Goal: Contribute content: Contribute content

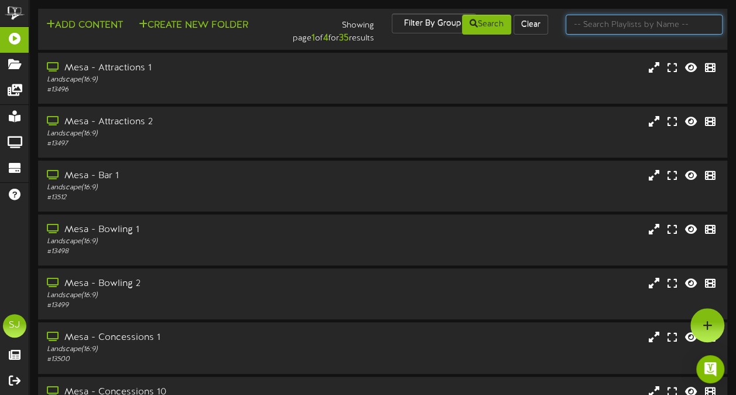
click at [712, 25] on input "text" at bounding box center [644, 25] width 157 height 20
type input "theater"
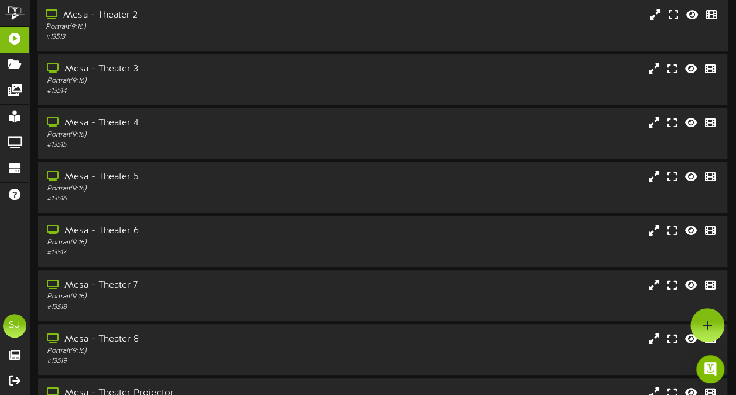
scroll to position [180, 0]
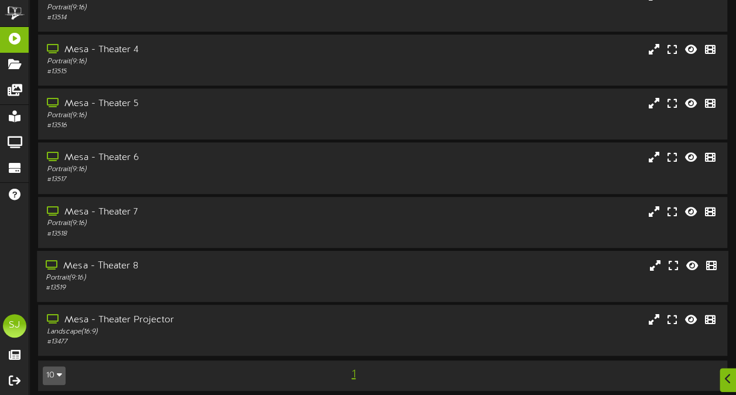
click at [123, 287] on div "# 13519" at bounding box center [181, 288] width 271 height 10
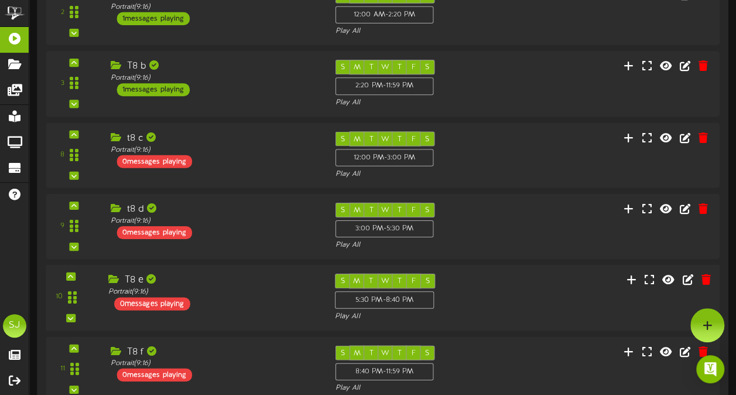
scroll to position [585, 0]
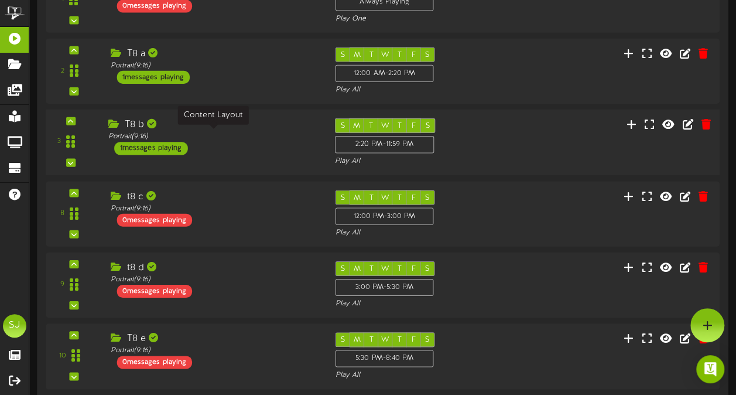
click at [238, 136] on div "Portrait ( 9:16 )" at bounding box center [212, 137] width 209 height 10
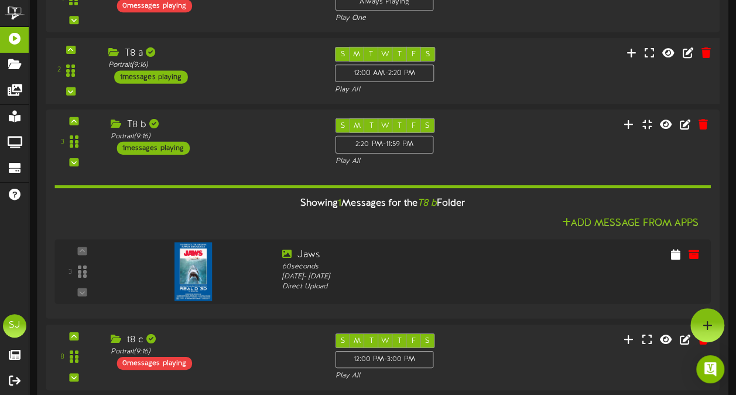
click at [282, 69] on div "Portrait ( 9:16 )" at bounding box center [212, 65] width 209 height 10
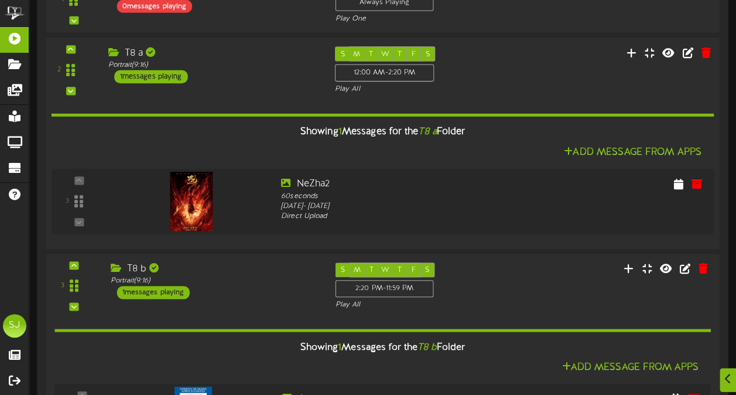
click at [284, 67] on div "Portrait ( 9:16 )" at bounding box center [212, 65] width 209 height 10
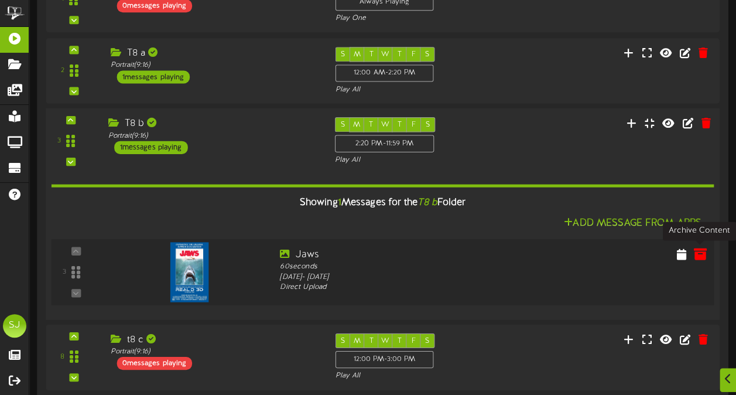
click at [699, 253] on icon at bounding box center [700, 253] width 13 height 13
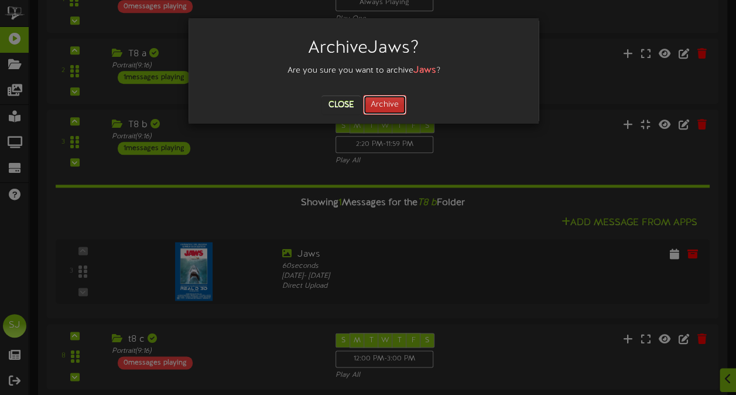
click at [398, 98] on button "Archive" at bounding box center [384, 105] width 43 height 20
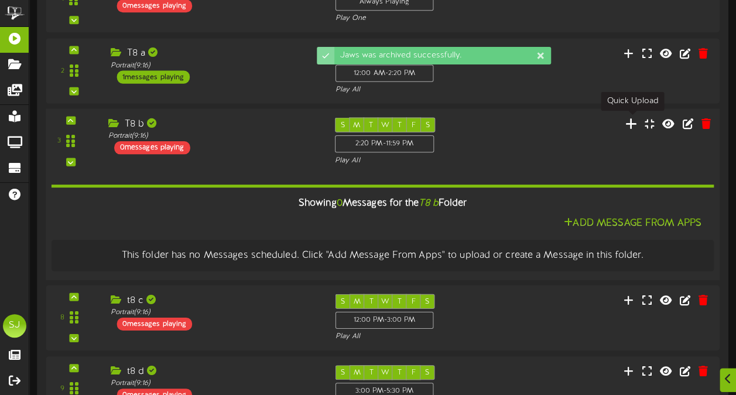
click at [632, 122] on icon at bounding box center [632, 123] width 12 height 13
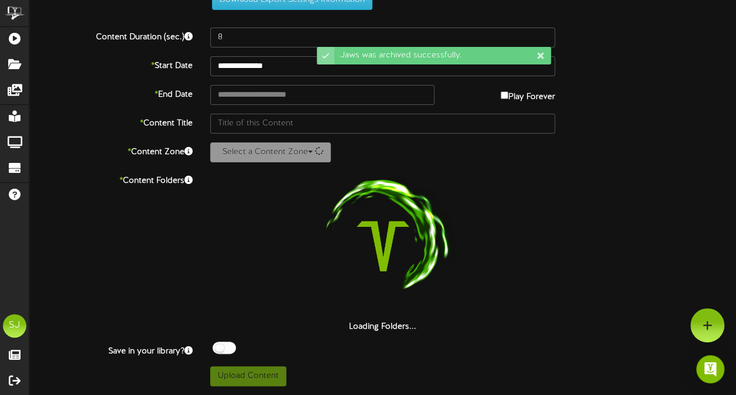
scroll to position [43, 0]
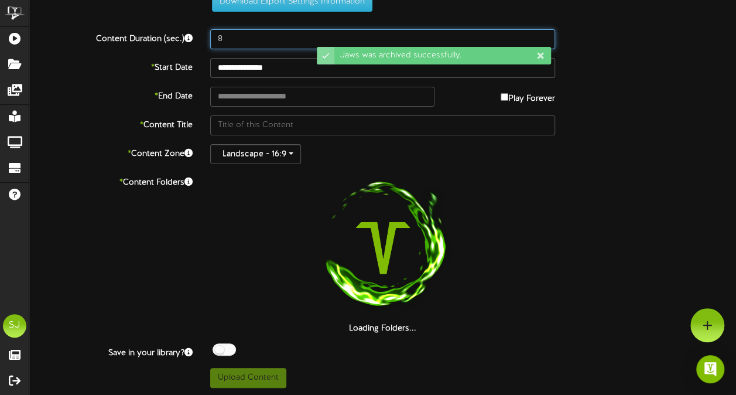
click at [269, 42] on input "8" at bounding box center [382, 39] width 345 height 20
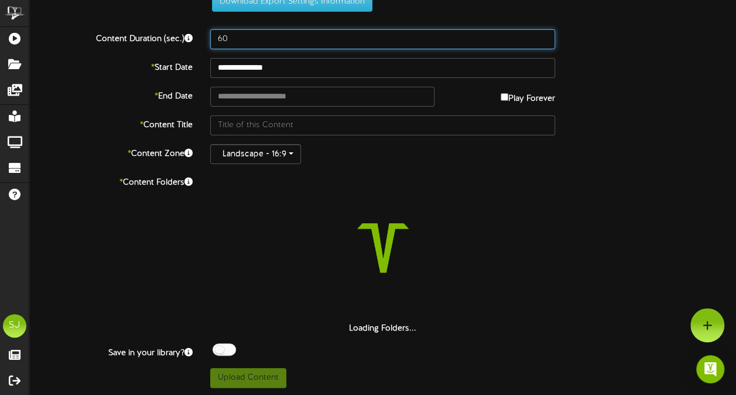
scroll to position [0, 0]
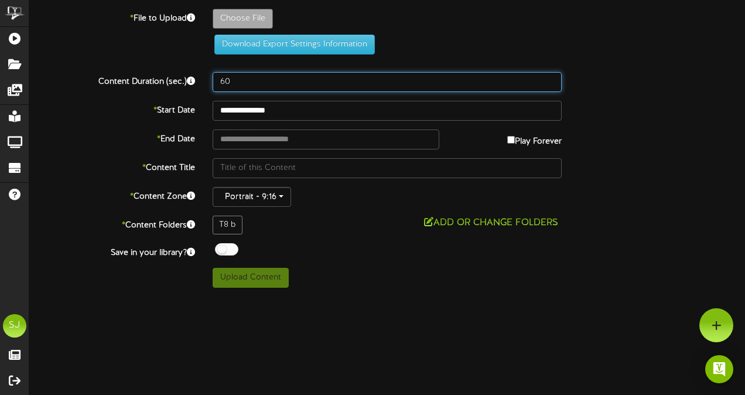
type input "60"
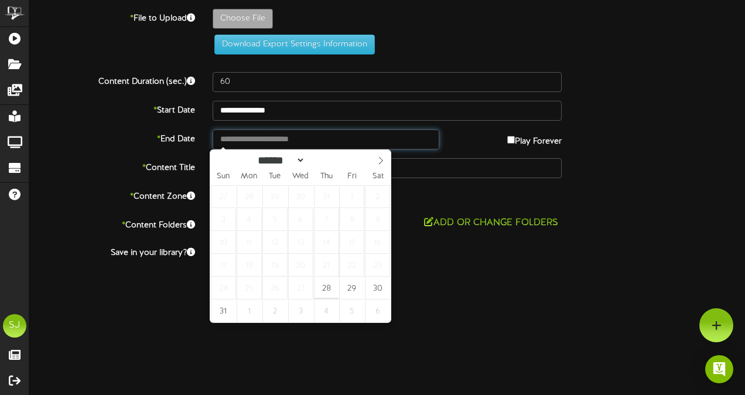
click at [381, 134] on input "text" at bounding box center [326, 139] width 227 height 20
type input "**********"
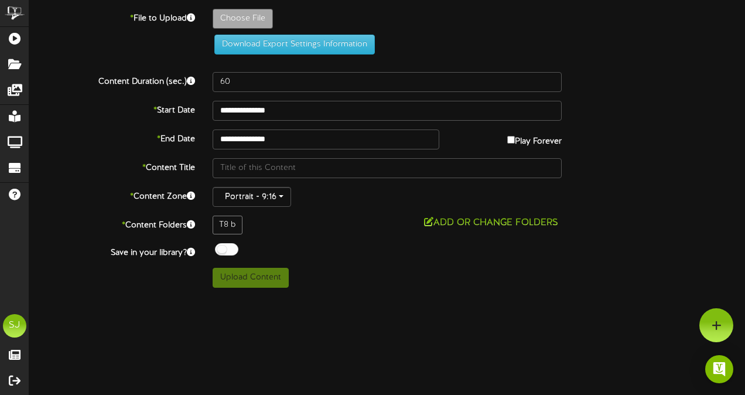
click at [221, 237] on div "**********" at bounding box center [387, 148] width 716 height 279
click at [224, 255] on span at bounding box center [224, 250] width 22 height 15
click at [225, 243] on div at bounding box center [226, 249] width 23 height 12
type input "**********"
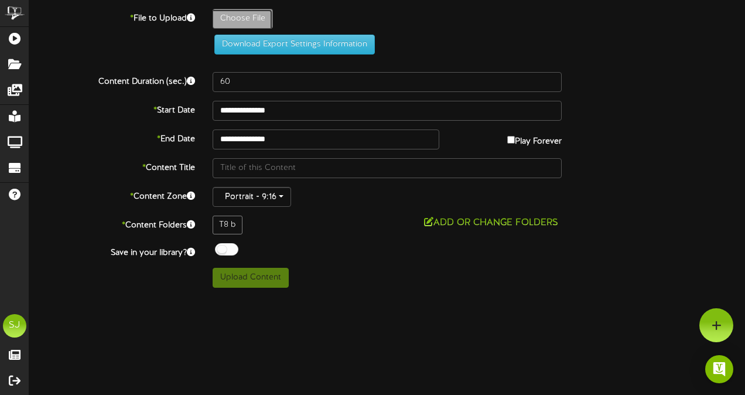
type input "Jaws"
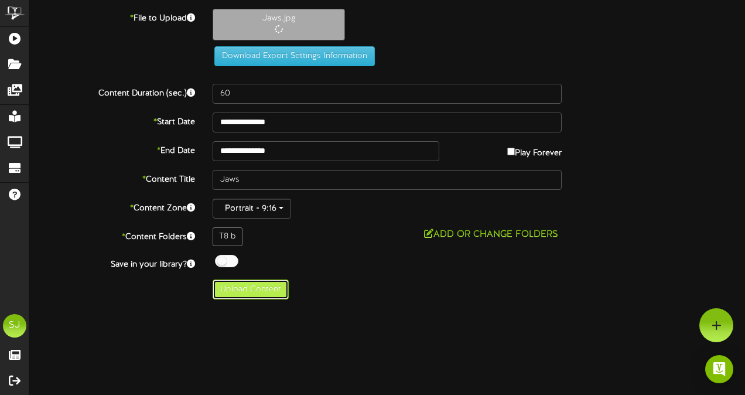
click at [258, 287] on button "Upload Content" at bounding box center [251, 289] width 76 height 20
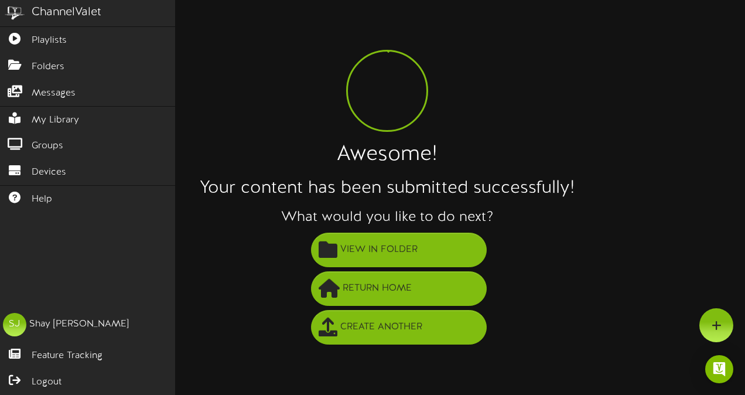
click at [15, 26] on img at bounding box center [14, 13] width 29 height 26
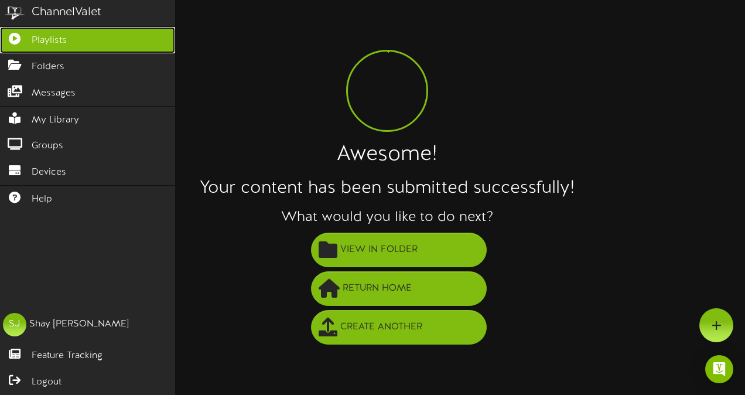
click at [16, 34] on icon at bounding box center [14, 37] width 29 height 9
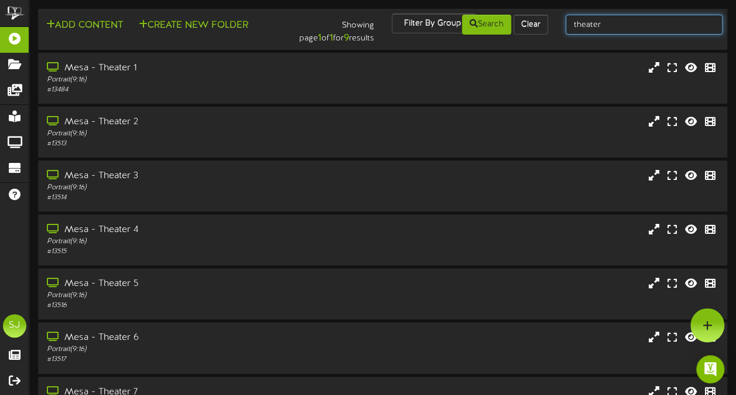
click at [629, 19] on input "theater" at bounding box center [644, 25] width 157 height 20
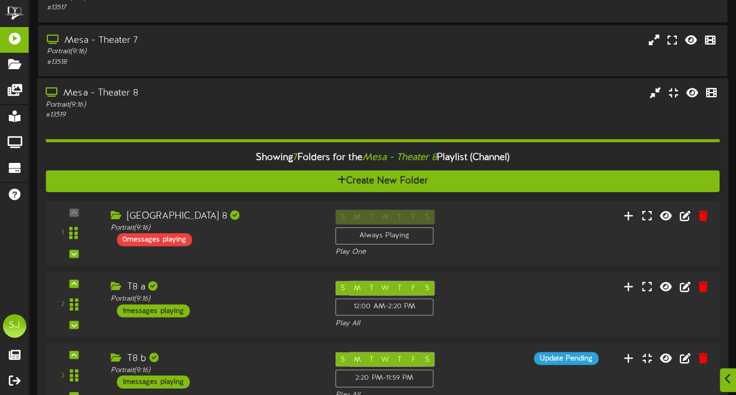
click at [172, 108] on div "Portrait ( 9:16 )" at bounding box center [181, 105] width 271 height 10
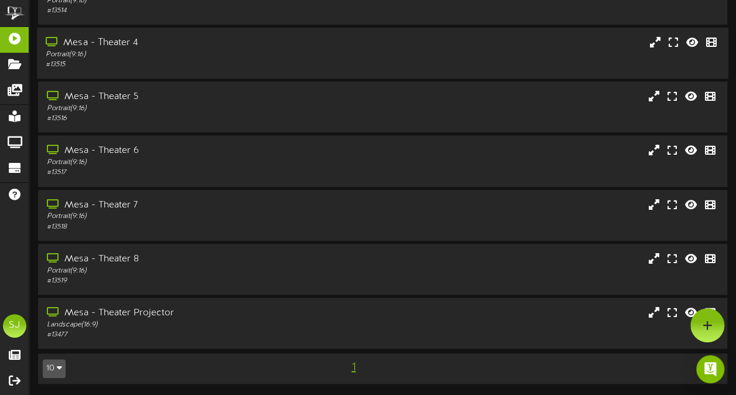
click at [179, 57] on div "Portrait ( 9:16 )" at bounding box center [181, 55] width 271 height 10
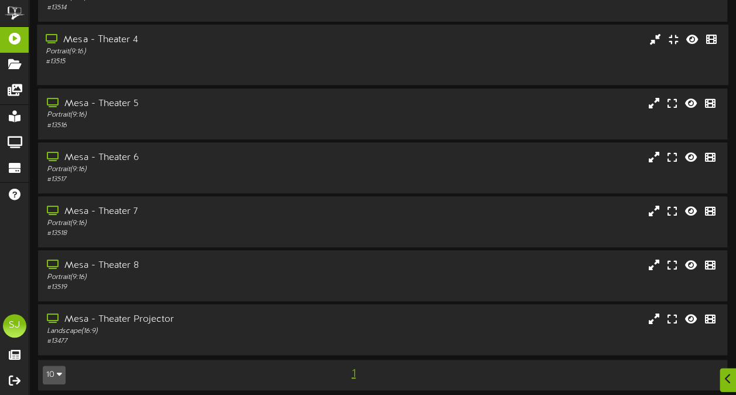
click at [179, 57] on div "# 13515" at bounding box center [181, 62] width 271 height 10
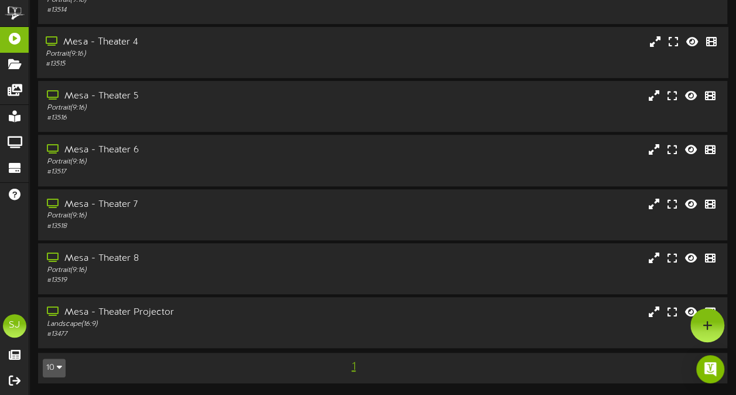
scroll to position [187, 0]
click at [185, 35] on div "Mesa - Theater 4 Portrait ( 9:16 ) # 13515" at bounding box center [383, 53] width 692 height 51
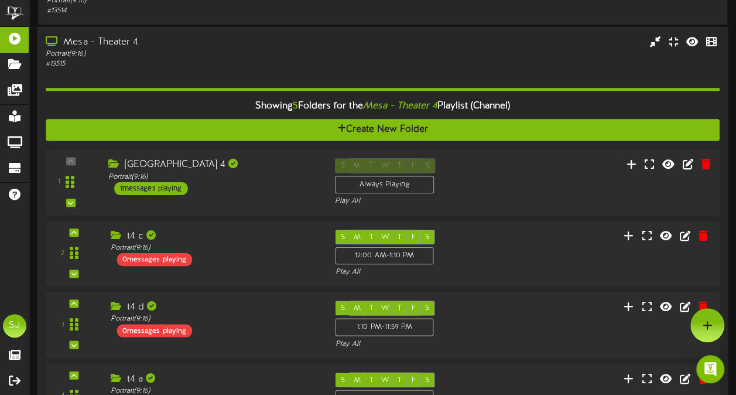
click at [541, 175] on div "1 ( 9:16" at bounding box center [383, 182] width 681 height 48
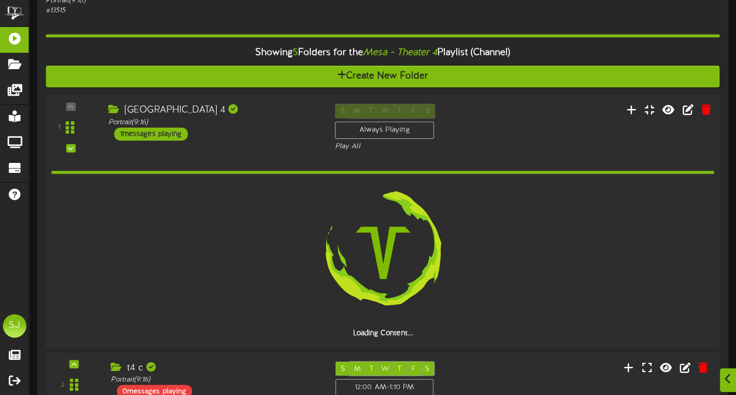
scroll to position [304, 0]
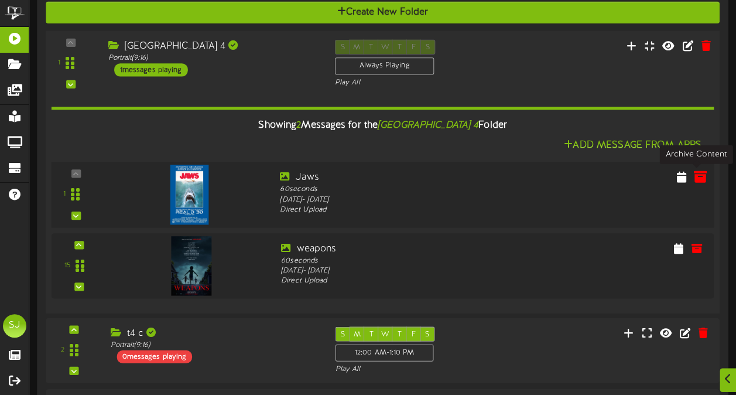
click at [703, 176] on icon at bounding box center [700, 176] width 13 height 13
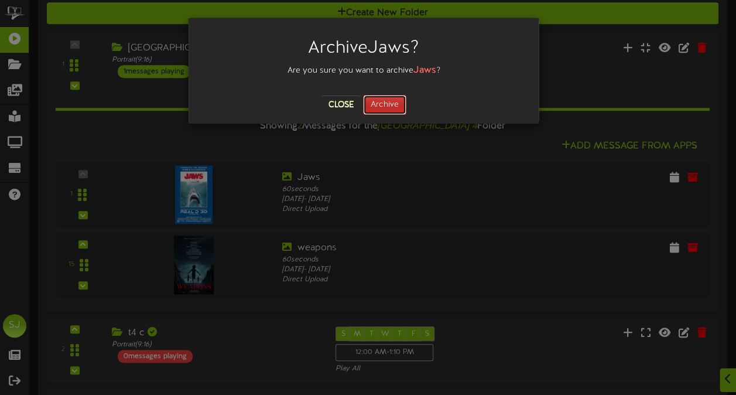
click at [396, 97] on button "Archive" at bounding box center [384, 105] width 43 height 20
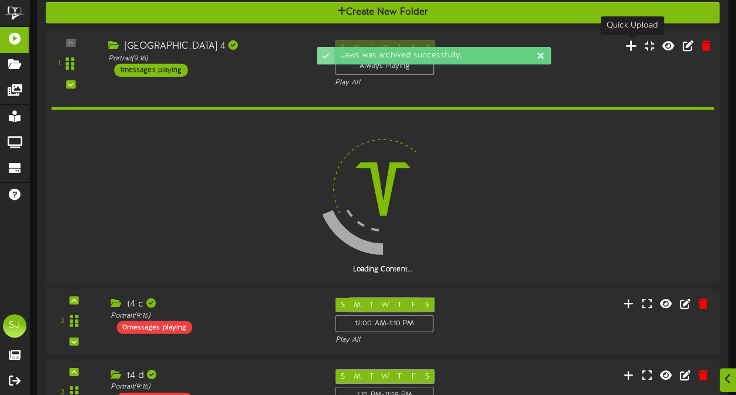
click at [632, 48] on icon at bounding box center [632, 45] width 12 height 13
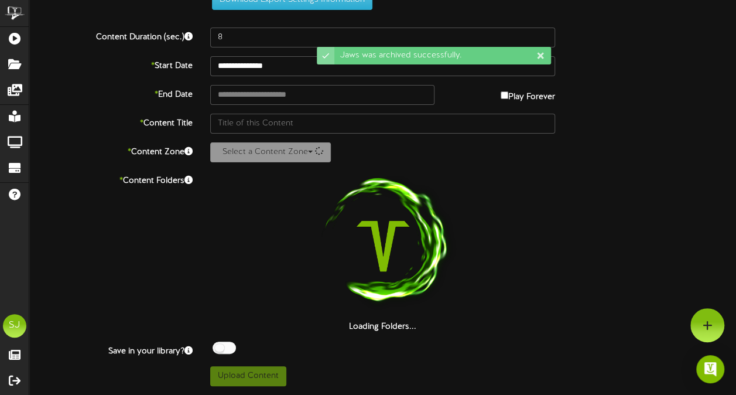
scroll to position [43, 0]
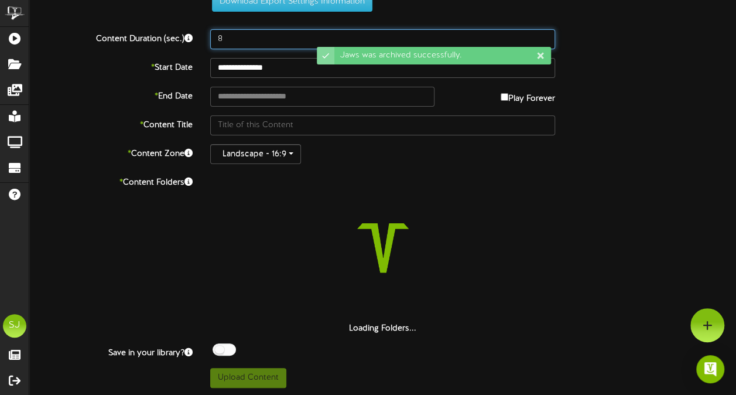
click at [266, 33] on input "8" at bounding box center [382, 39] width 345 height 20
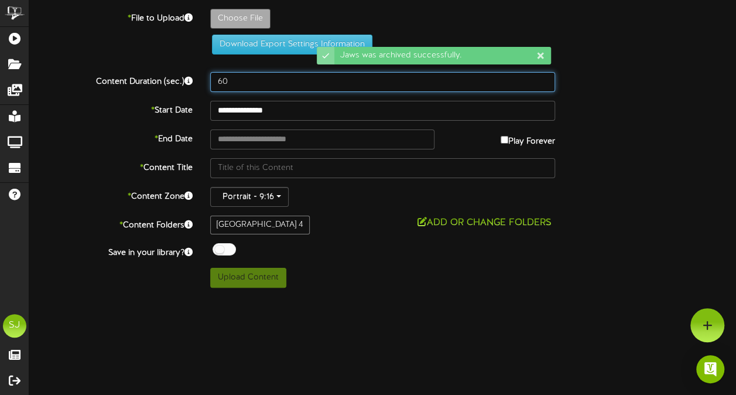
scroll to position [0, 0]
type input "60"
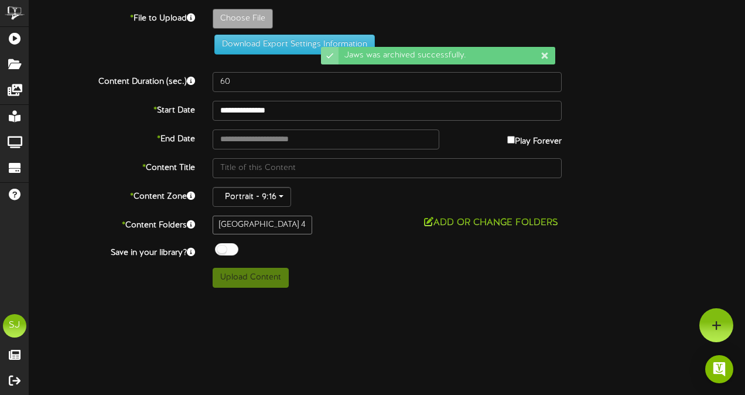
click at [268, 65] on div "**********" at bounding box center [387, 148] width 716 height 279
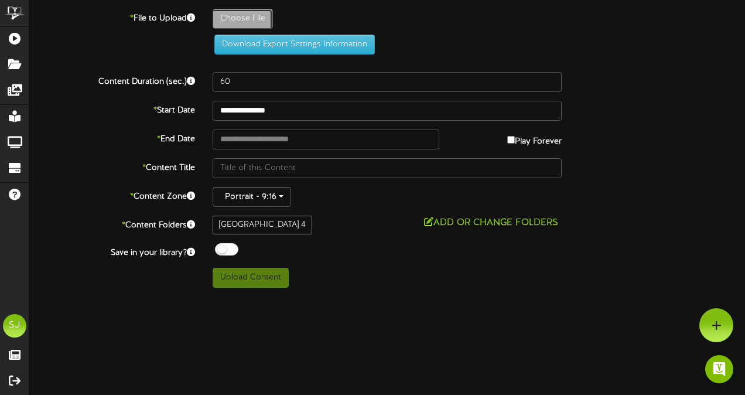
type input "**********"
type input "Jaws"
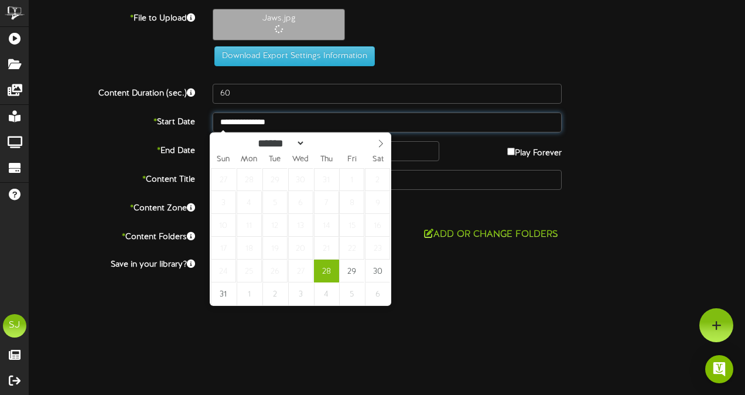
click at [263, 115] on input "**********" at bounding box center [387, 122] width 349 height 20
type input "**********"
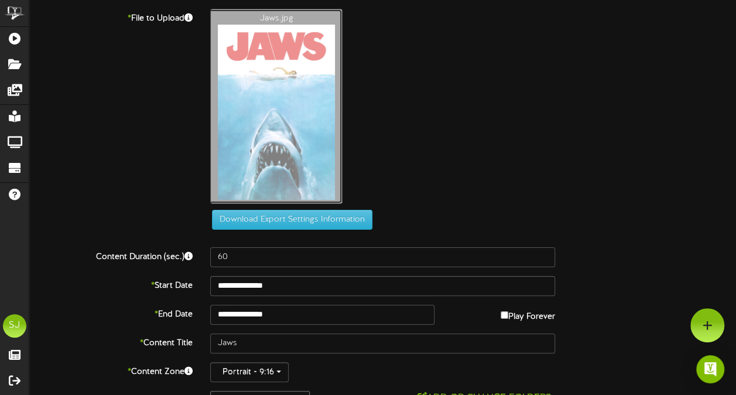
click at [421, 102] on div "Jaws.jpg" at bounding box center [474, 109] width 544 height 201
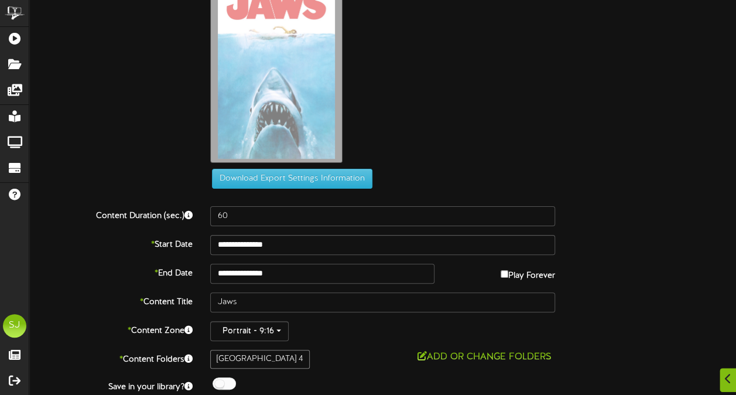
scroll to position [74, 0]
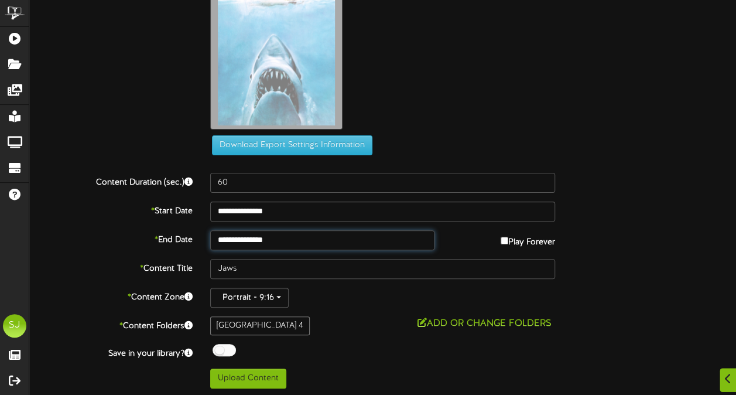
click at [286, 237] on input "**********" at bounding box center [322, 240] width 224 height 20
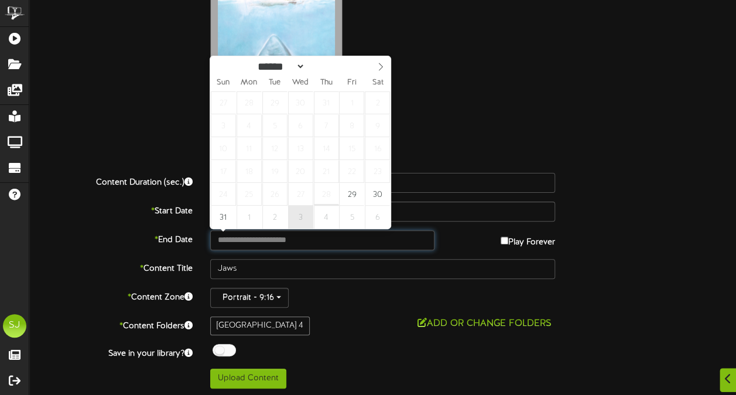
type input "**********"
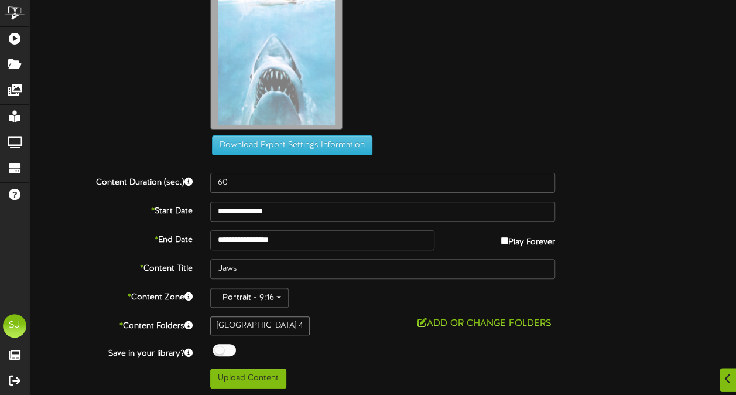
click at [501, 97] on div "Jaws.jpg" at bounding box center [474, 34] width 544 height 201
click at [229, 348] on div at bounding box center [224, 350] width 23 height 12
click at [346, 334] on div "**********" at bounding box center [382, 161] width 707 height 454
click at [247, 378] on button "Upload Content" at bounding box center [248, 378] width 76 height 20
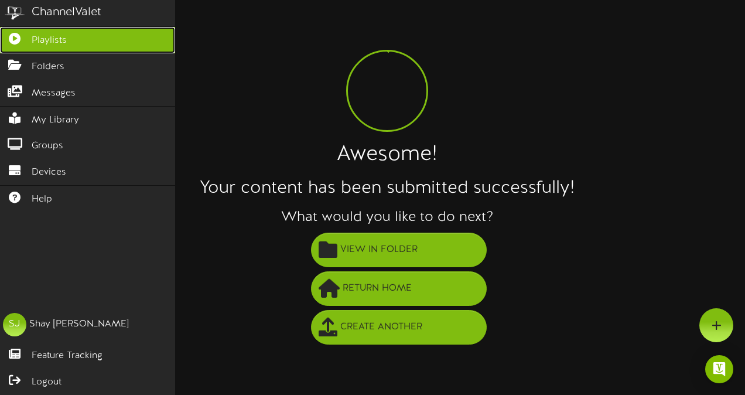
click at [9, 39] on icon at bounding box center [14, 37] width 29 height 9
